Goal: Task Accomplishment & Management: Use online tool/utility

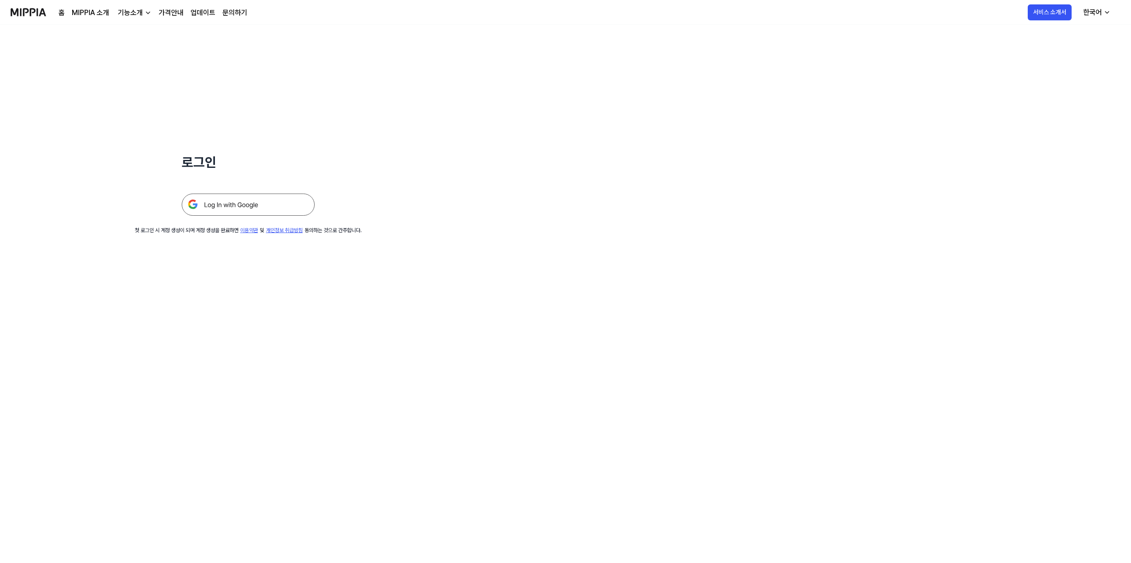
click at [267, 204] on img at bounding box center [248, 205] width 133 height 22
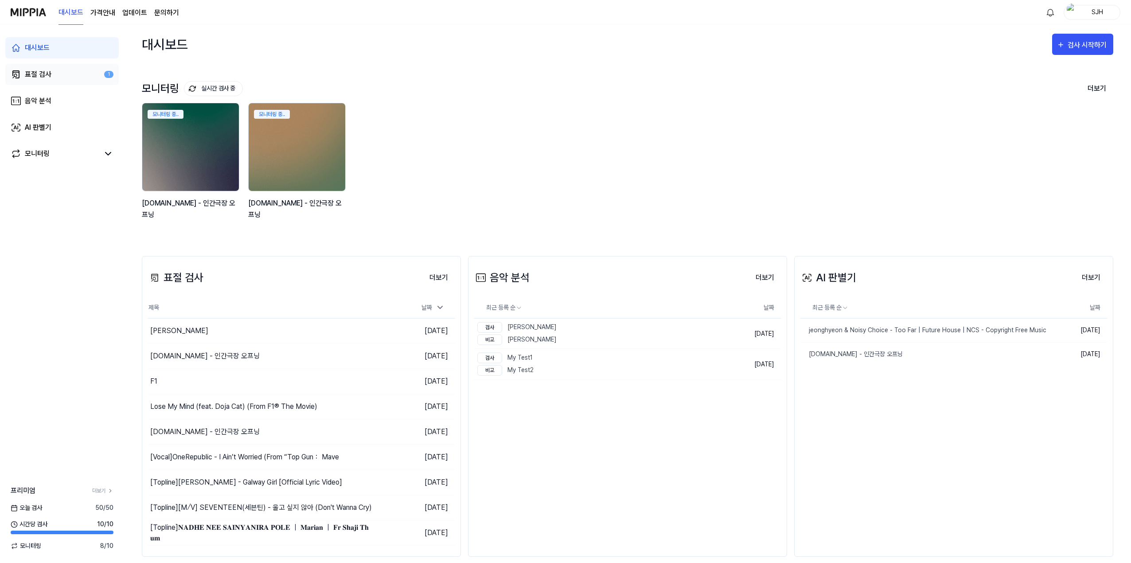
click at [58, 70] on link "표절 검사 1" at bounding box center [61, 74] width 113 height 21
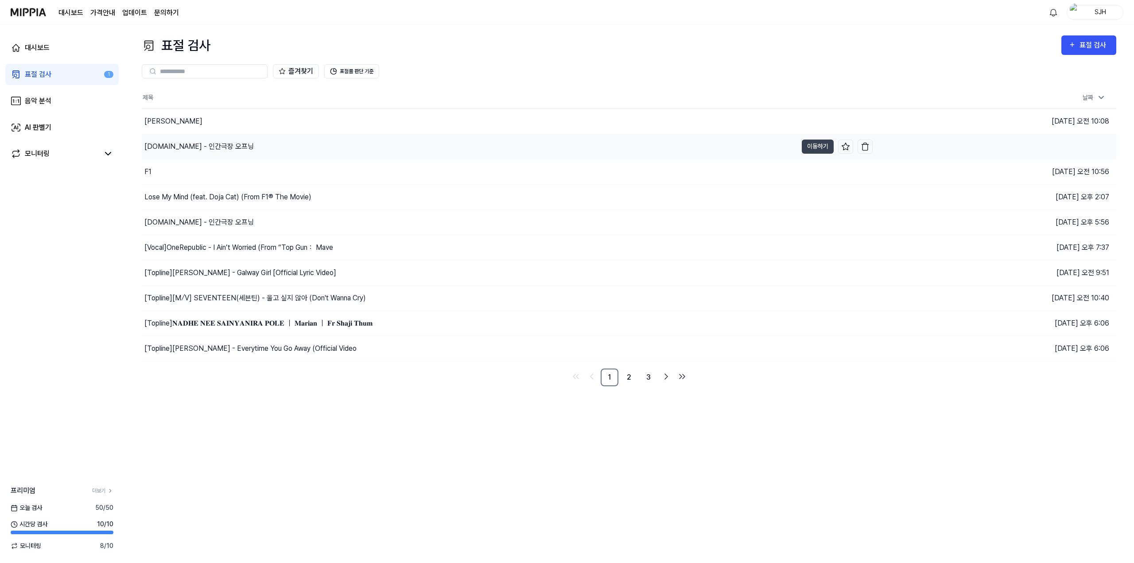
click at [231, 154] on div "y2mate.com - 인간극장 오프닝" at bounding box center [470, 146] width 656 height 25
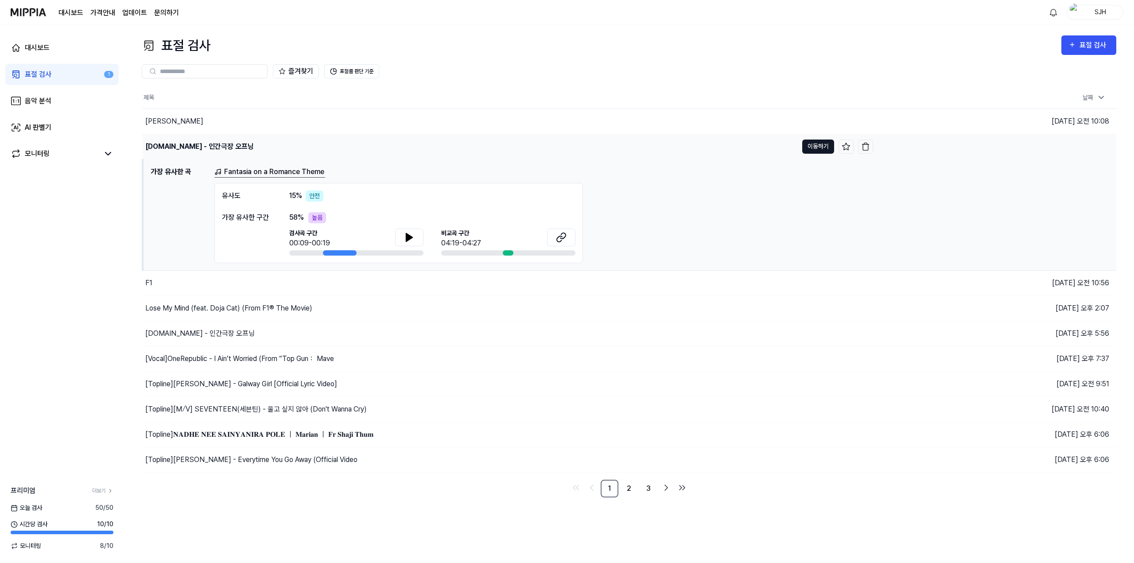
click at [811, 148] on button "이동하기" at bounding box center [818, 147] width 32 height 14
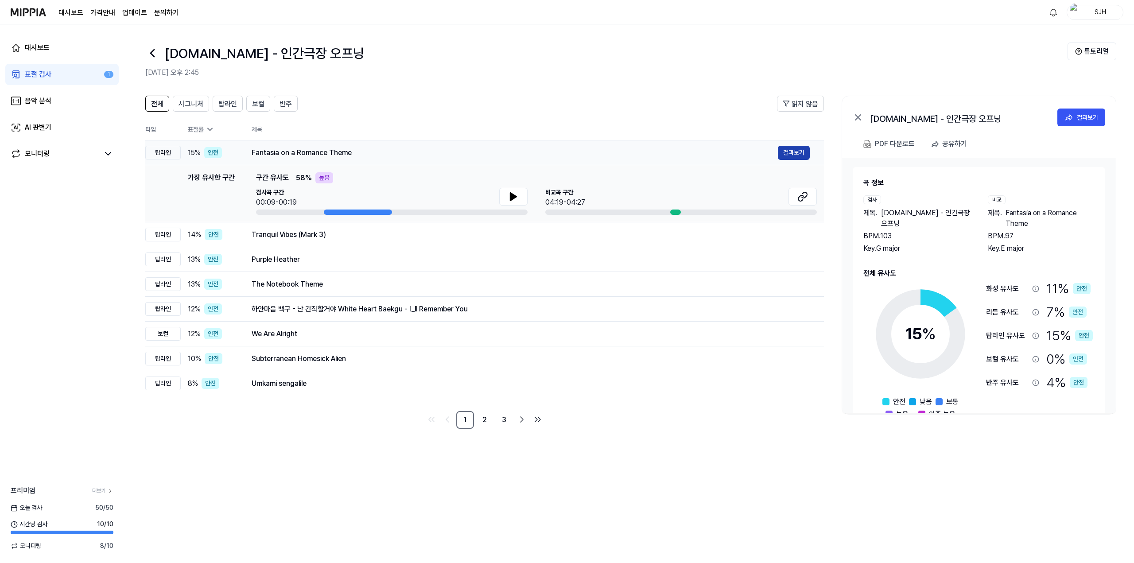
click at [792, 155] on button "결과보기" at bounding box center [794, 153] width 32 height 14
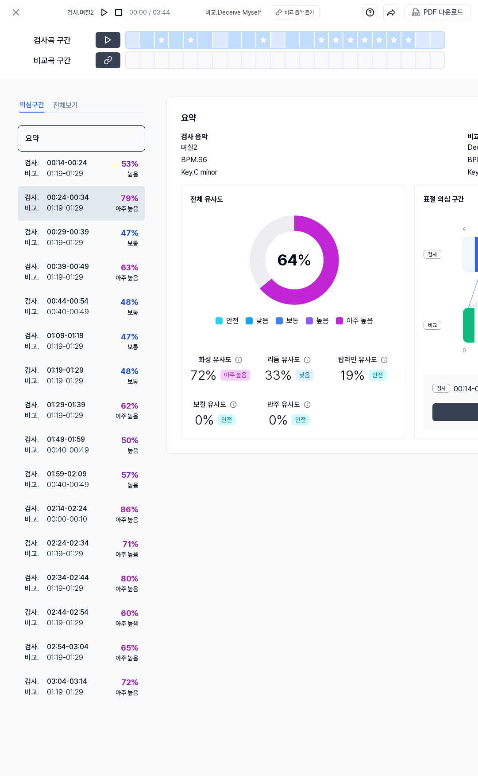
click at [96, 199] on div "검사 . 00:24 - 00:34 비교 . 01:19 - 01:29 79 % 아주 높음" at bounding box center [82, 203] width 128 height 35
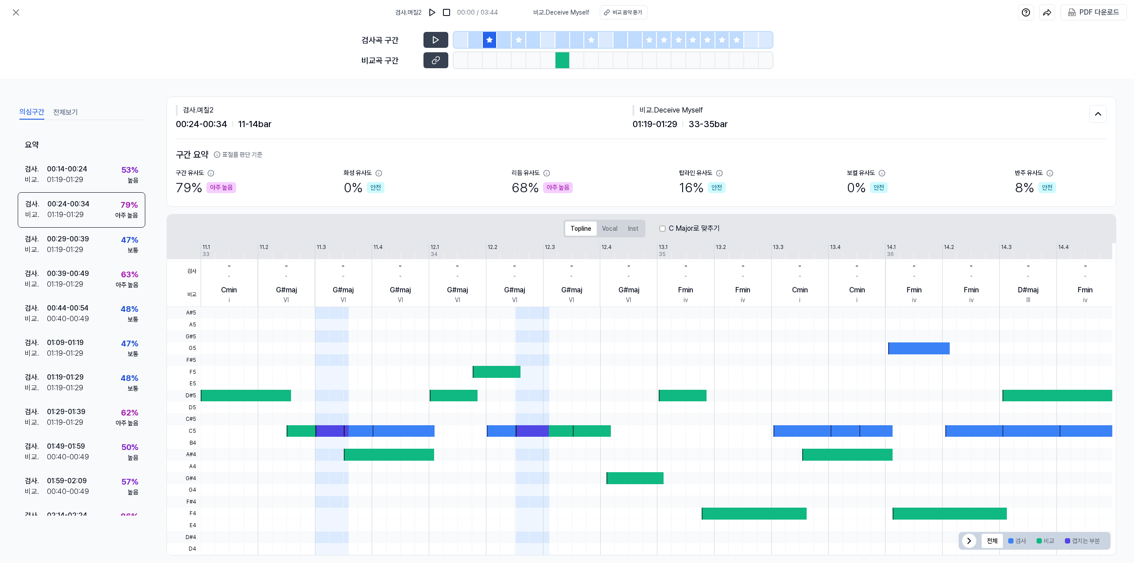
click at [478, 43] on icon at bounding box center [518, 39] width 7 height 7
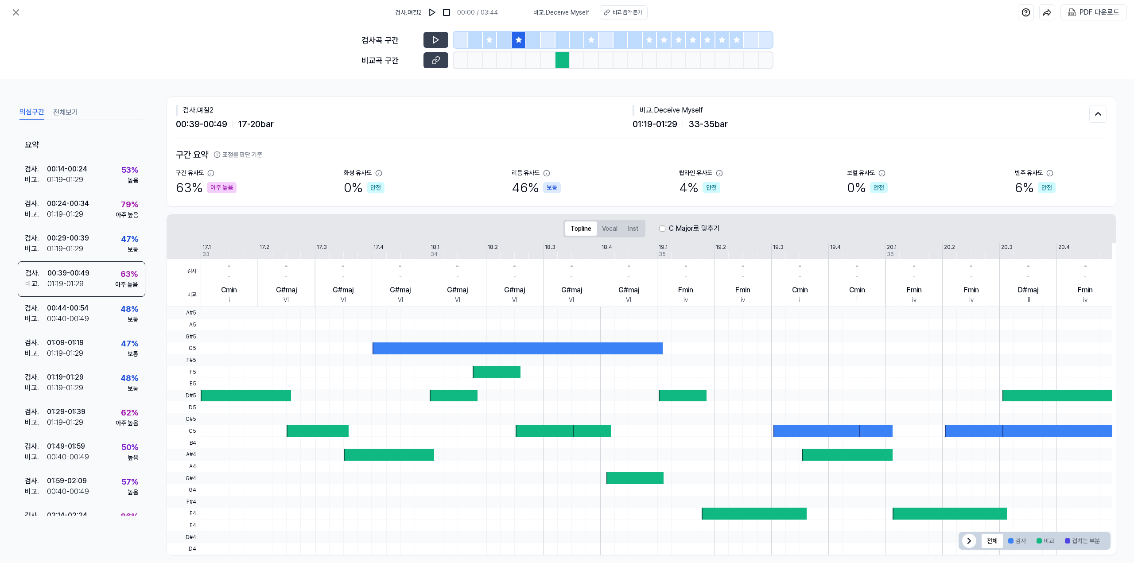
click at [478, 37] on div at bounding box center [650, 40] width 15 height 16
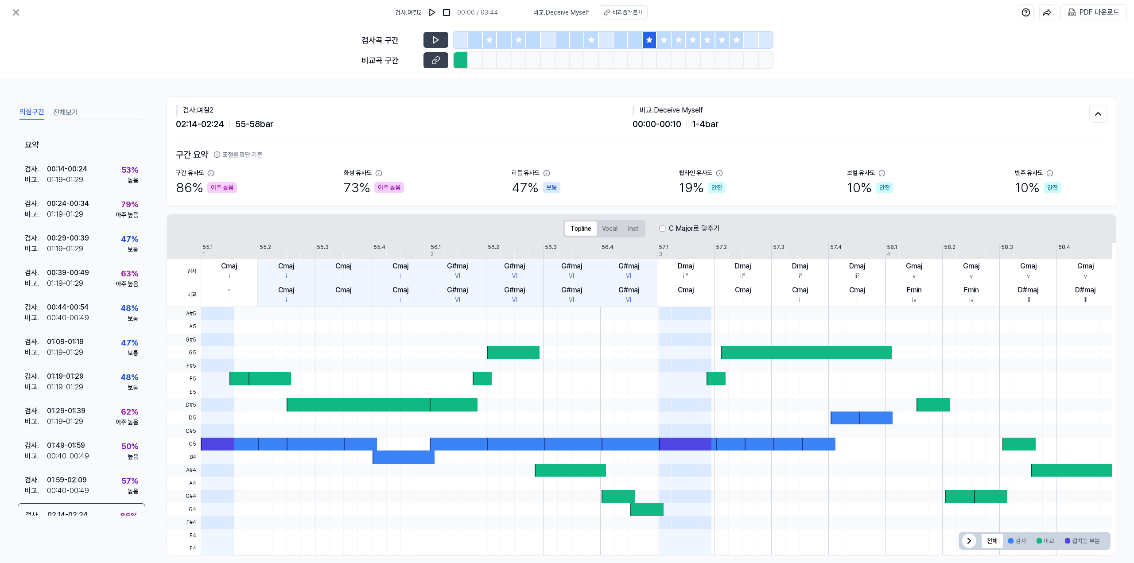
click at [478, 37] on div at bounding box center [693, 40] width 15 height 16
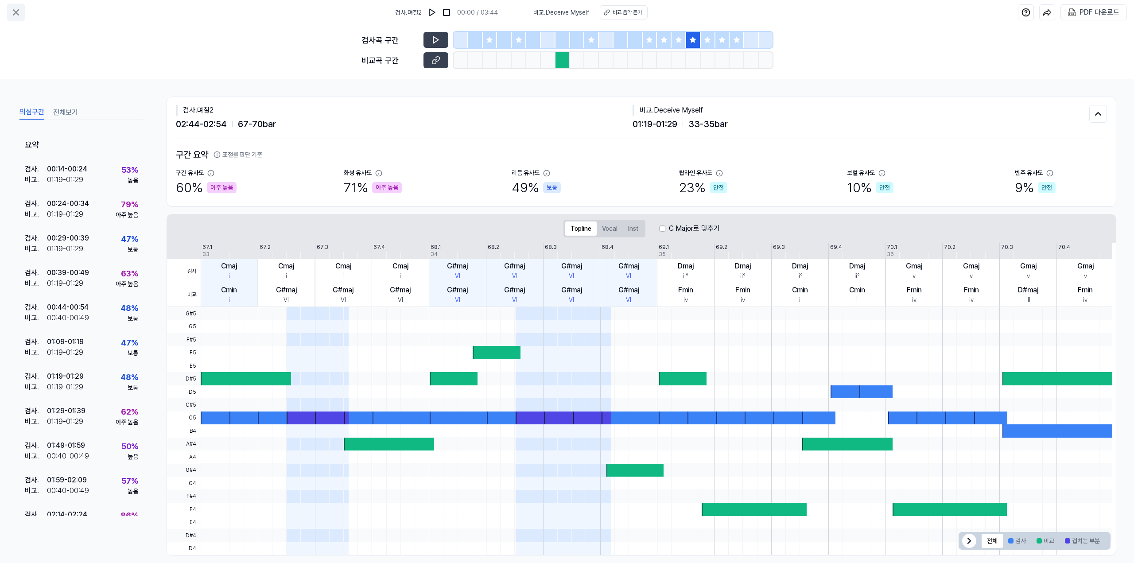
click at [23, 16] on button at bounding box center [16, 13] width 18 height 18
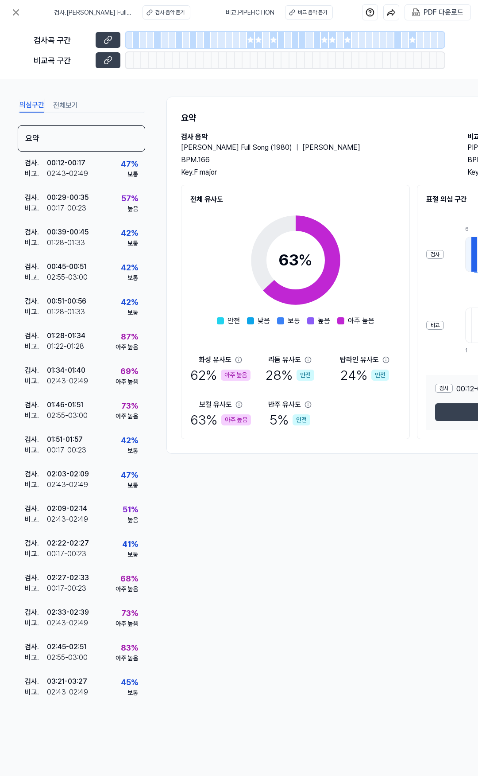
click at [259, 39] on icon at bounding box center [259, 40] width 6 height 6
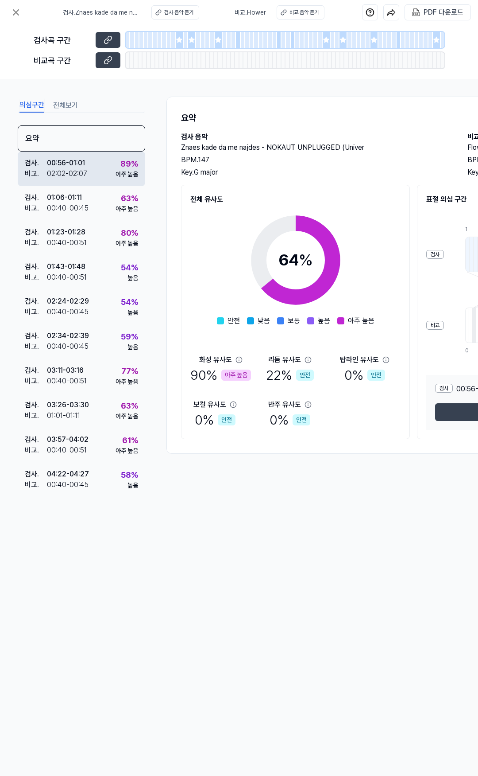
click at [100, 172] on div "검사 . 00:56 - 01:01 비교 . 02:02 - 02:07 89 % 아주 높음" at bounding box center [82, 169] width 128 height 35
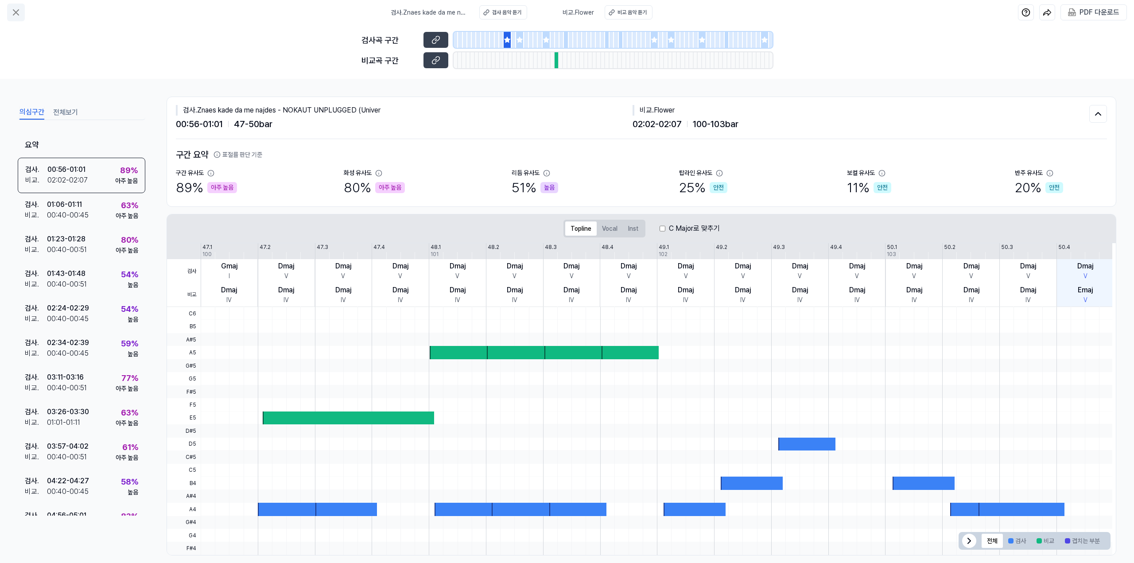
click at [13, 13] on icon at bounding box center [16, 12] width 11 height 11
